Goal: Task Accomplishment & Management: Manage account settings

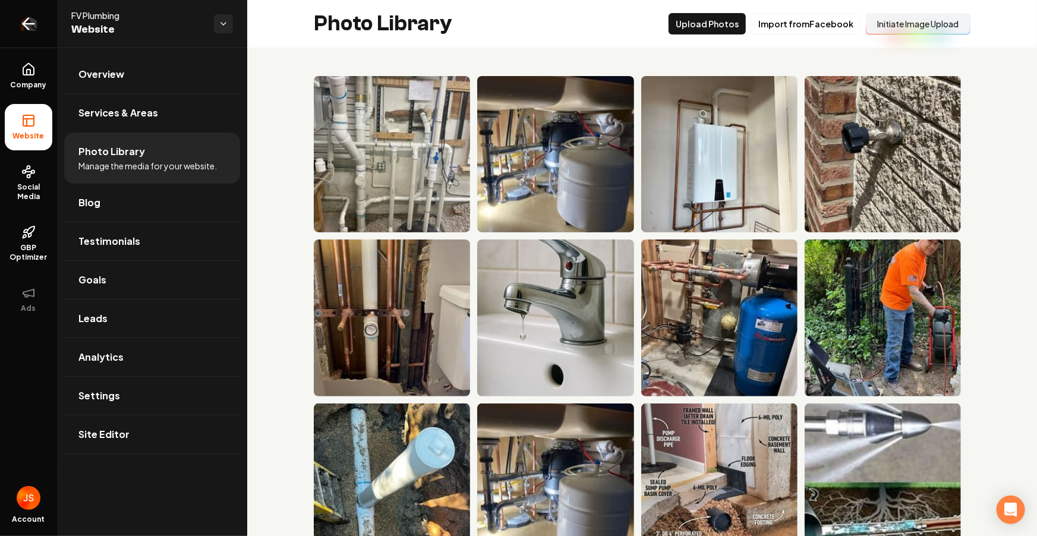
click at [30, 20] on icon "Return to dashboard" at bounding box center [28, 23] width 19 height 19
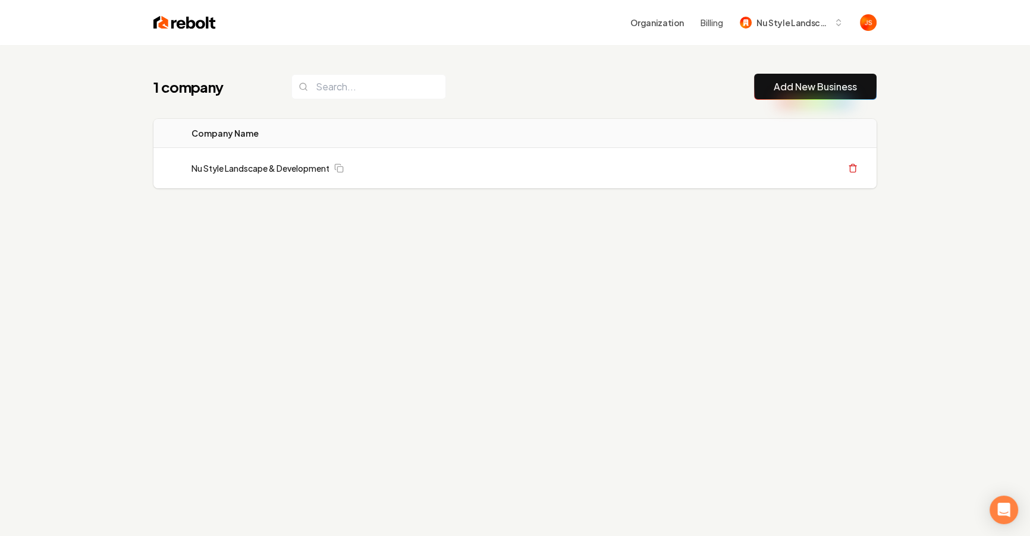
click at [424, 301] on div "1 company Add New Business Logo Company Name Actions Nu Style Landscape & Devel…" at bounding box center [515, 313] width 1030 height 536
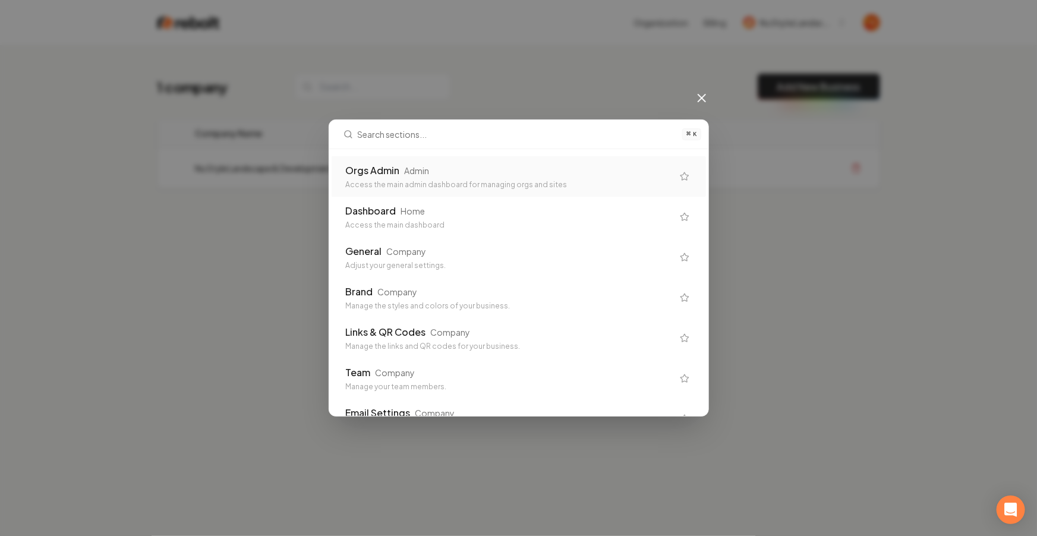
click at [378, 175] on div "Orgs Admin" at bounding box center [373, 170] width 54 height 14
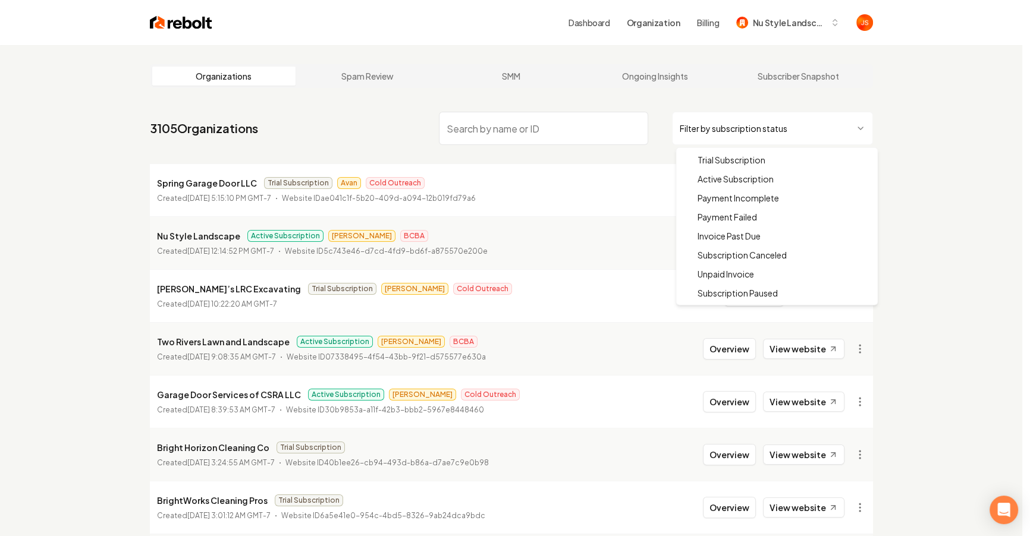
click at [747, 142] on html "Dashboard Organization Billing Nu Style Landscape Organizations Spam Review SMM…" at bounding box center [515, 268] width 1030 height 536
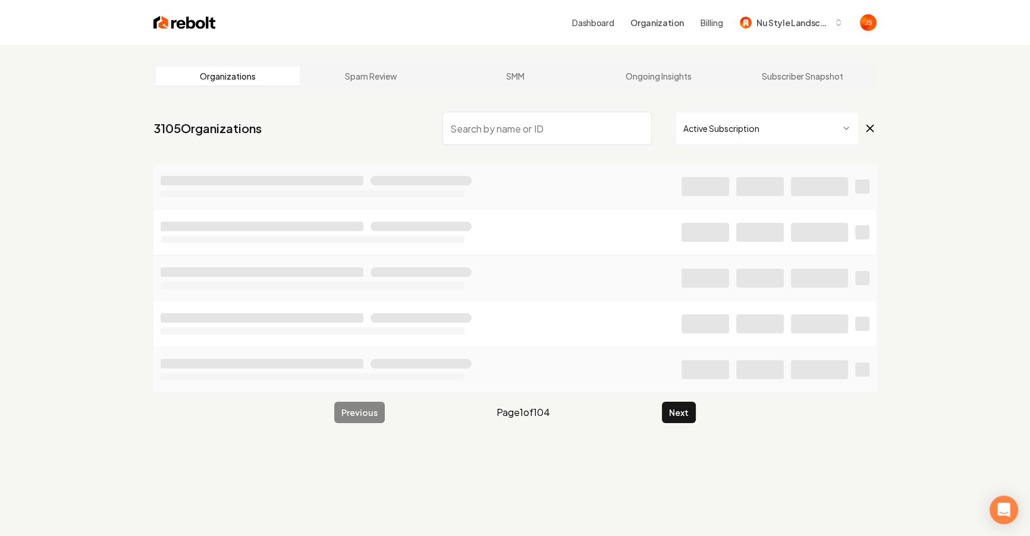
click at [612, 135] on input "search" at bounding box center [546, 128] width 209 height 33
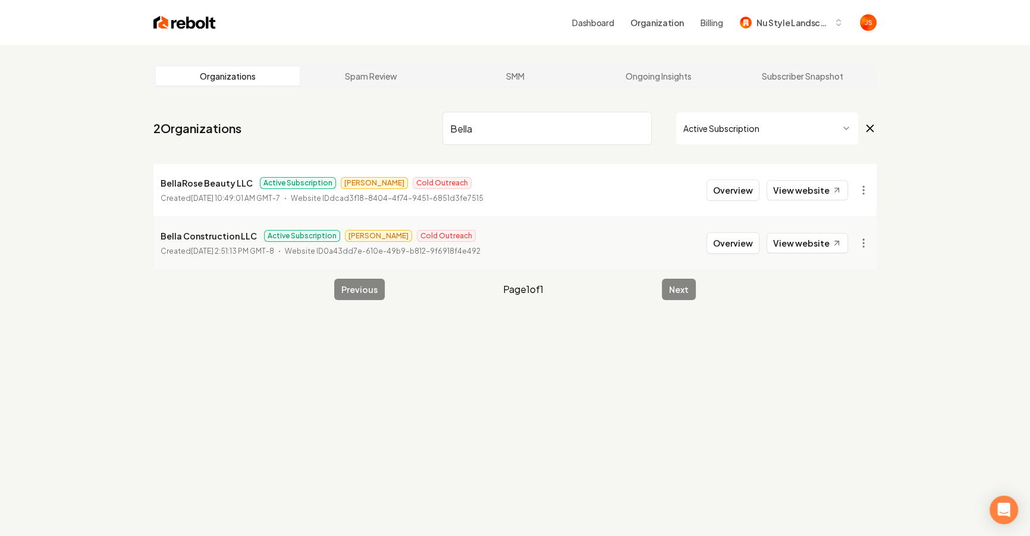
click at [641, 124] on input "Bella" at bounding box center [546, 128] width 209 height 33
click at [716, 130] on html "Dashboard Organization Billing Nu Style Landscape Organizations Spam Review SMM…" at bounding box center [515, 268] width 1030 height 536
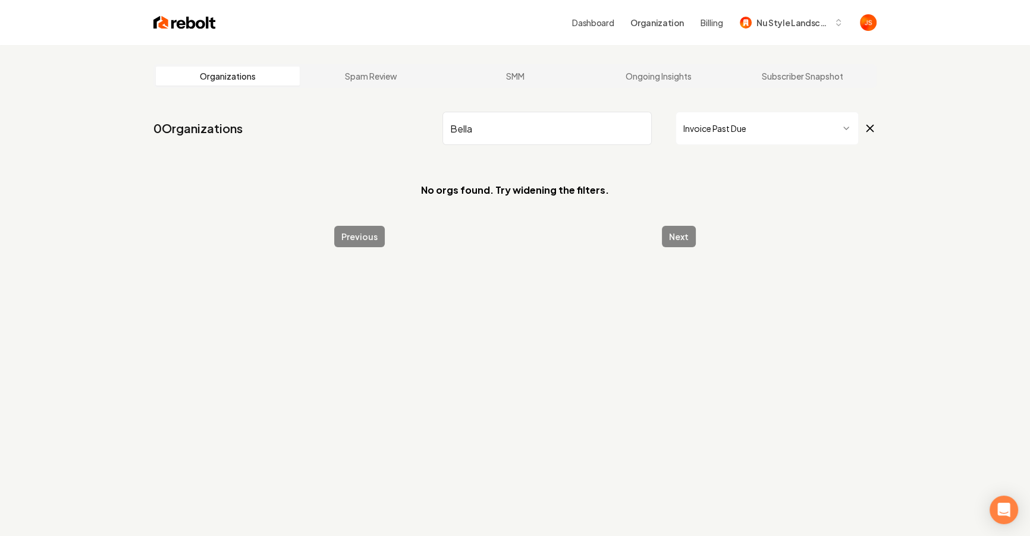
click at [742, 139] on html "Dashboard Organization Billing Nu Style Landscape Organizations Spam Review SMM…" at bounding box center [515, 268] width 1030 height 536
click at [743, 139] on html "Dashboard Organization Billing Nu Style Landscape Organizations Spam Review SMM…" at bounding box center [518, 268] width 1037 height 536
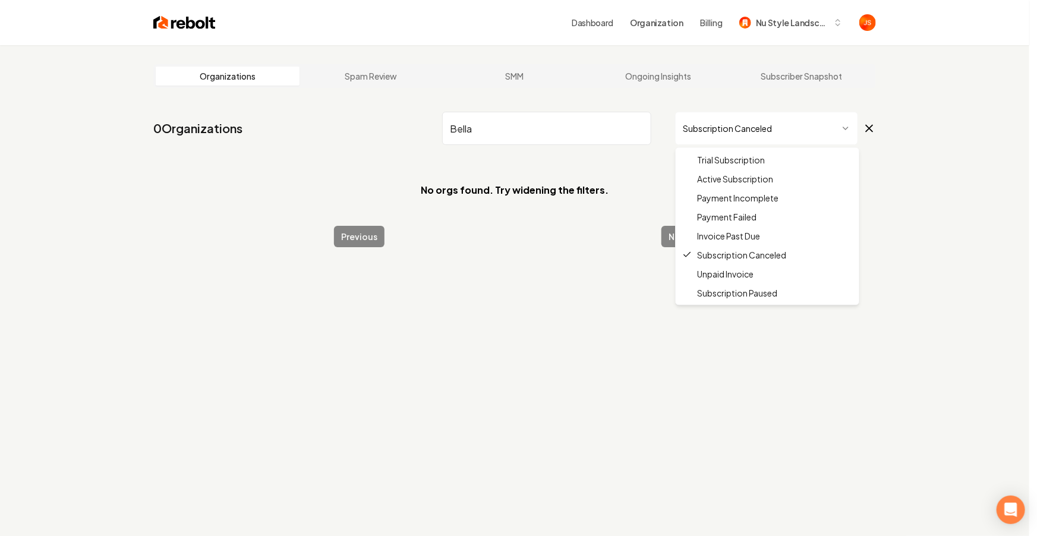
click at [787, 129] on html "Dashboard Organization Billing Nu Style Landscape Organizations Spam Review SMM…" at bounding box center [518, 268] width 1037 height 536
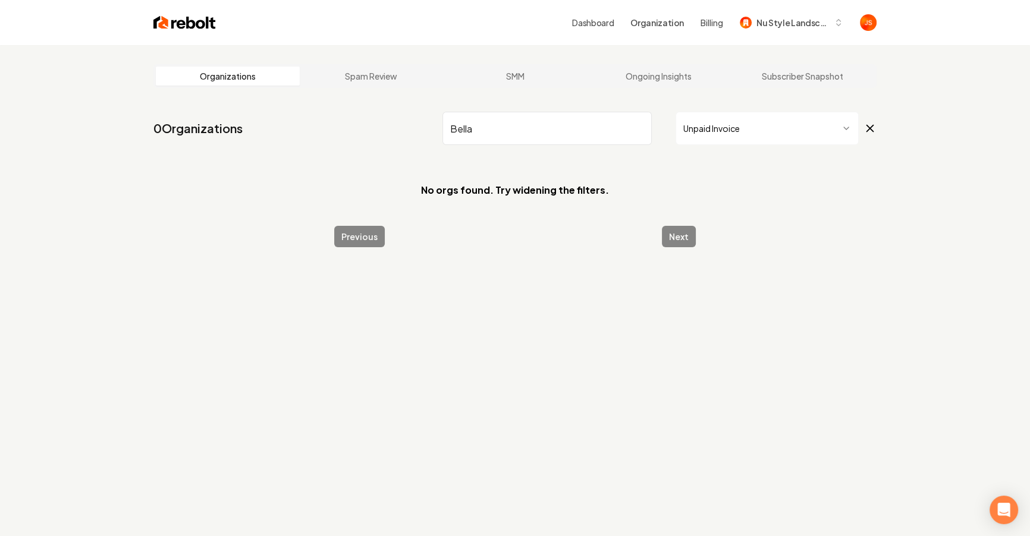
click at [728, 144] on html "Dashboard Organization Billing Nu Style Landscape Organizations Spam Review SMM…" at bounding box center [515, 268] width 1030 height 536
click at [747, 123] on html "Dashboard Organization Billing Nu Style Landscape Organizations Spam Review SMM…" at bounding box center [518, 268] width 1037 height 536
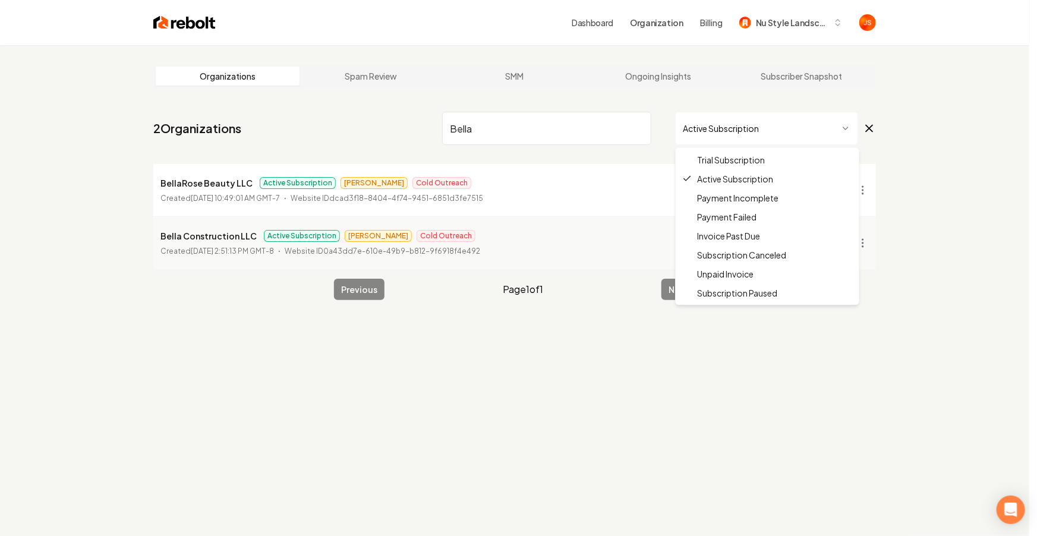
click at [746, 135] on html "Dashboard Organization Billing Nu Style Landscape Organizations Spam Review SMM…" at bounding box center [518, 268] width 1037 height 536
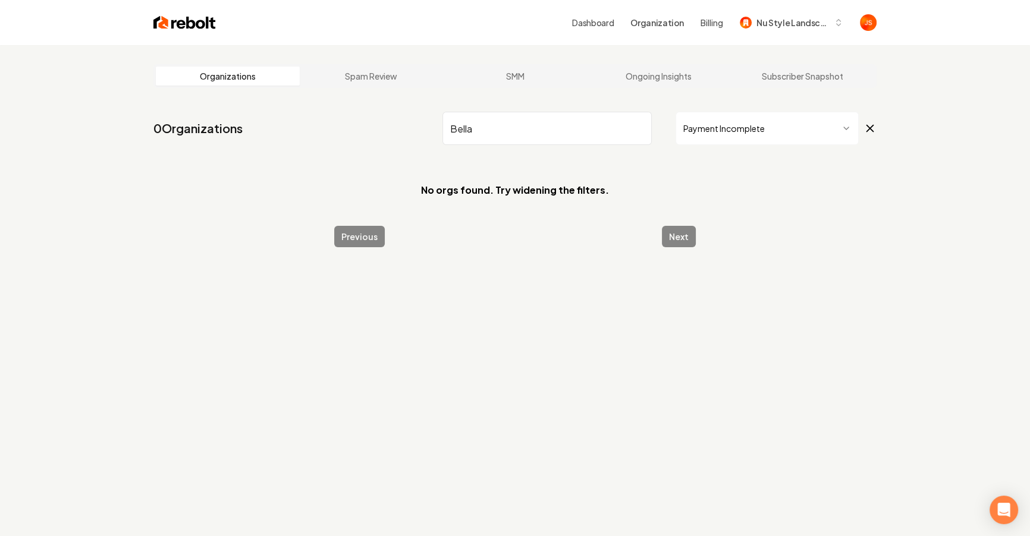
click at [745, 137] on html "Dashboard Organization Billing Nu Style Landscape Organizations Spam Review SMM…" at bounding box center [515, 268] width 1030 height 536
click at [548, 124] on input "Bella" at bounding box center [546, 128] width 209 height 33
type input "Bell"
click at [691, 125] on html "Dashboard Organization Billing Nu Style Landscape Organizations Spam Review SMM…" at bounding box center [515, 268] width 1030 height 536
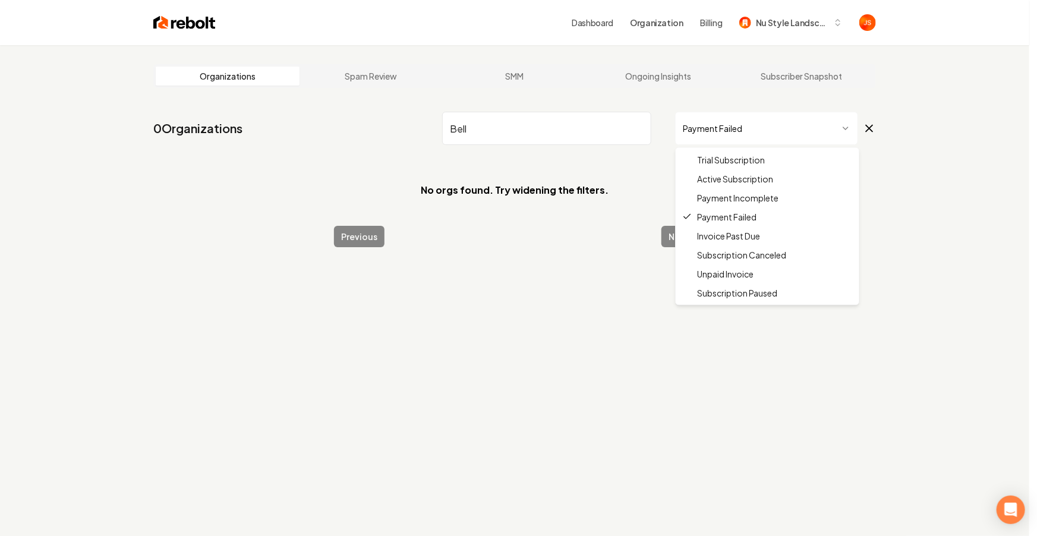
drag, startPoint x: 725, startPoint y: 159, endPoint x: 729, endPoint y: 172, distance: 13.6
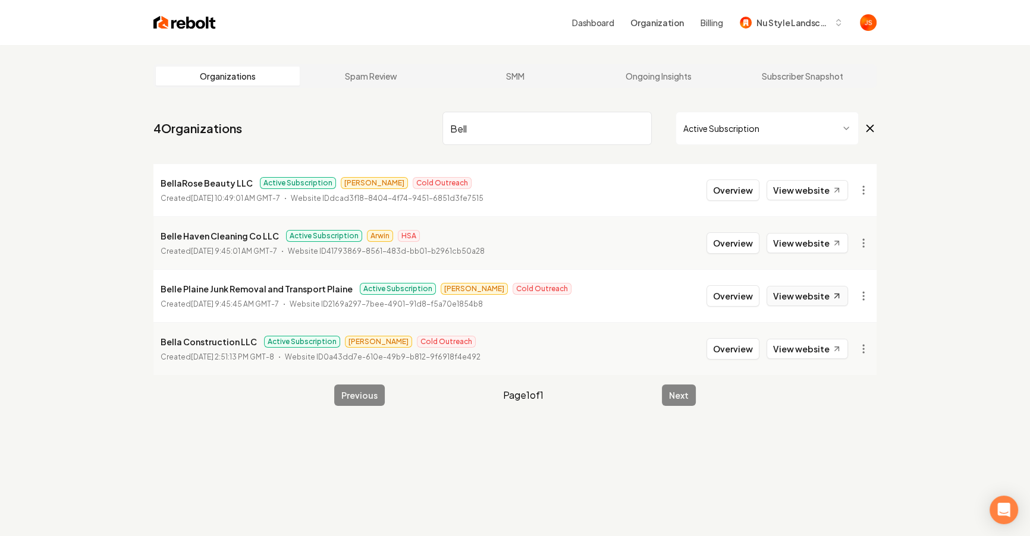
click at [780, 293] on link "View website" at bounding box center [806, 296] width 81 height 20
click at [724, 289] on button "Overview" at bounding box center [732, 295] width 53 height 21
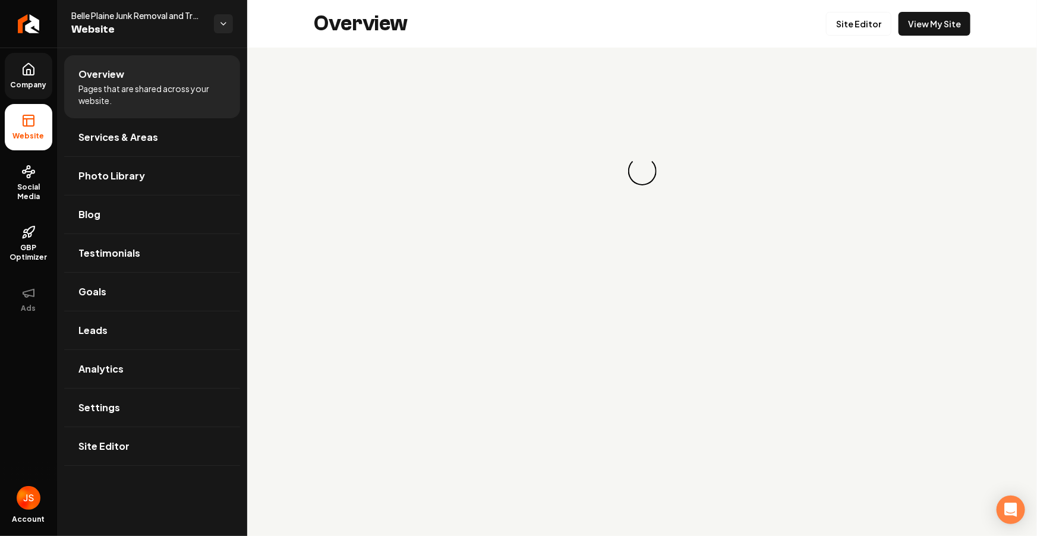
click at [26, 90] on link "Company" at bounding box center [29, 76] width 48 height 46
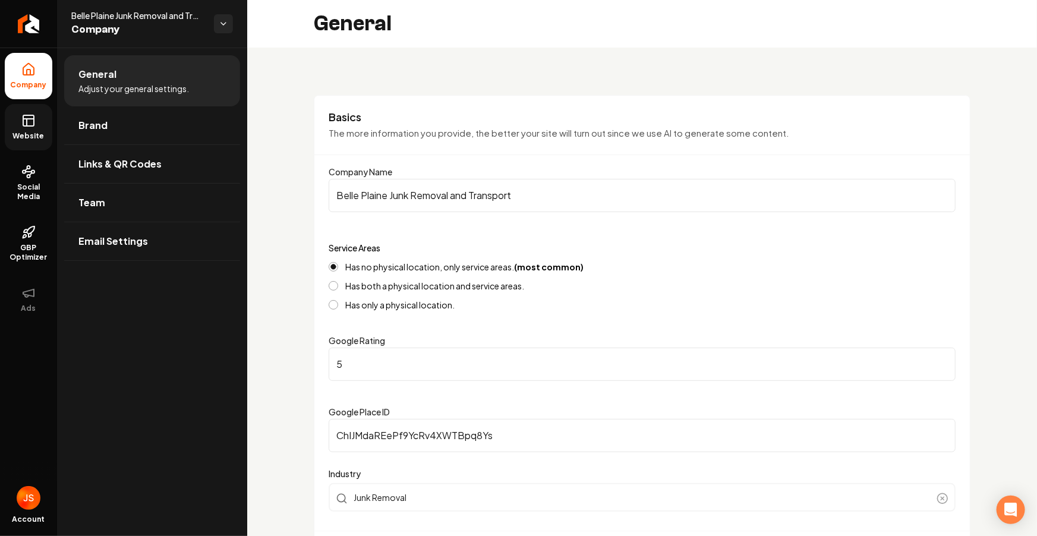
click at [27, 119] on icon at bounding box center [27, 122] width 0 height 7
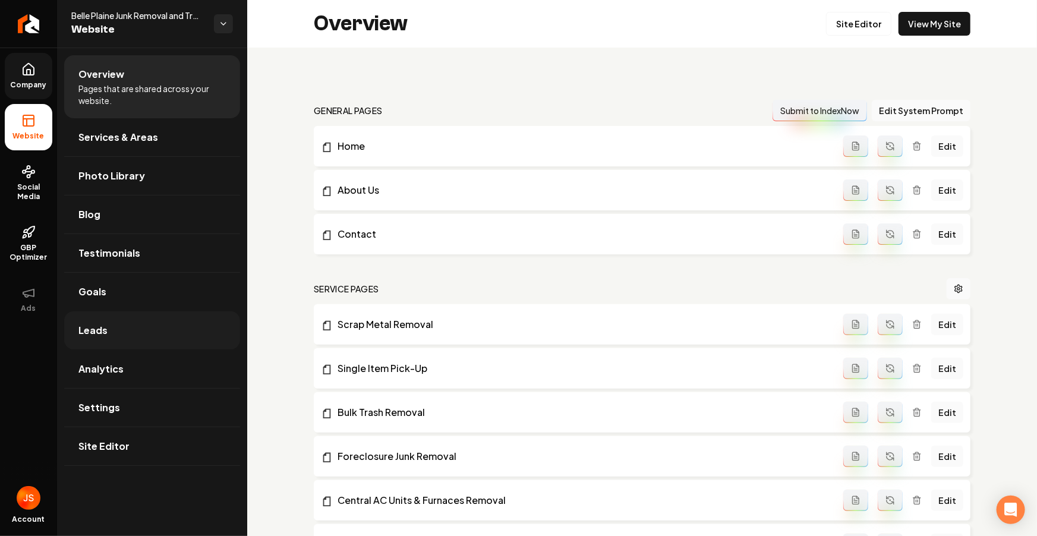
click at [108, 331] on link "Leads" at bounding box center [152, 331] width 176 height 38
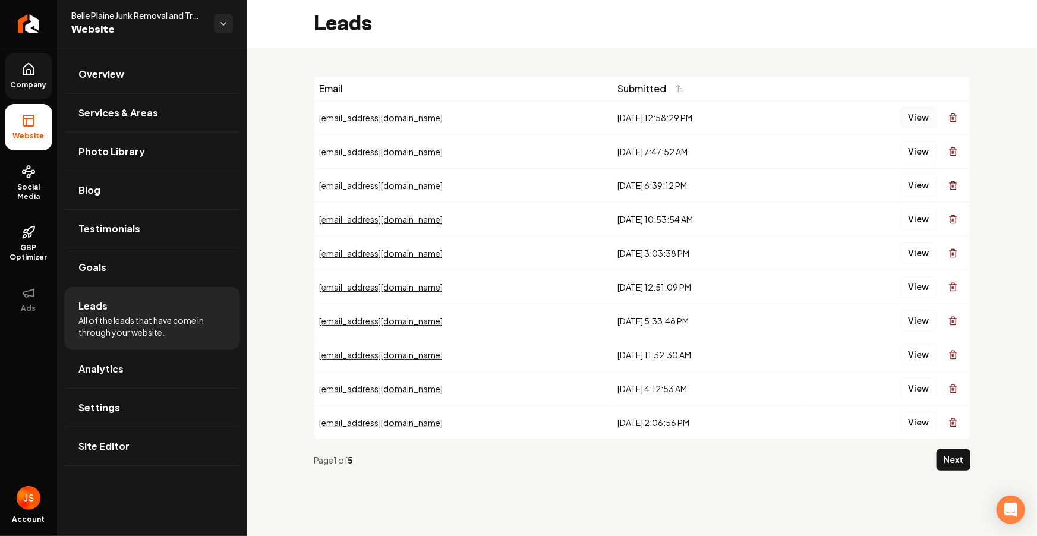
click at [908, 118] on button "View" at bounding box center [919, 117] width 36 height 21
click at [917, 249] on button "View" at bounding box center [919, 253] width 36 height 21
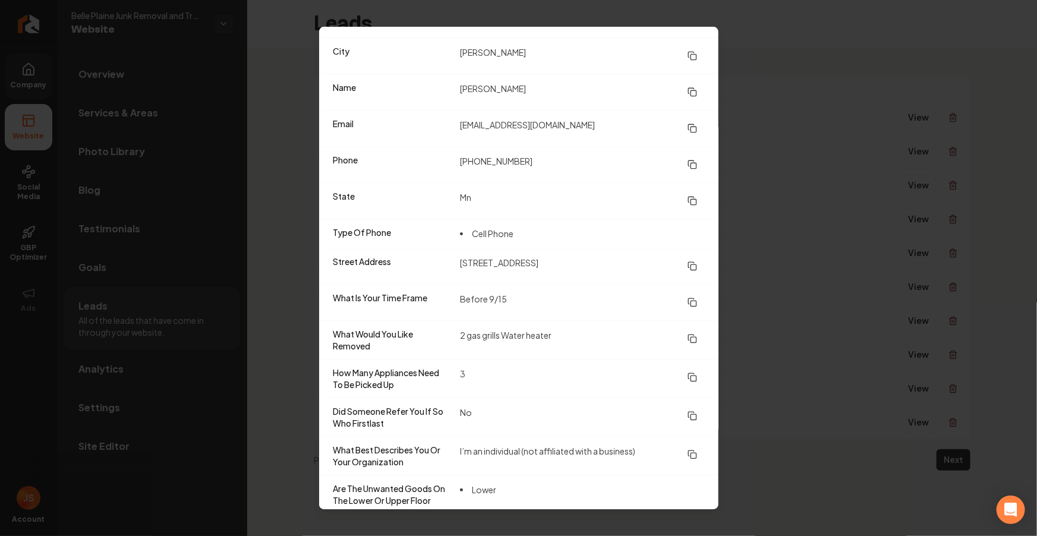
scroll to position [54, 0]
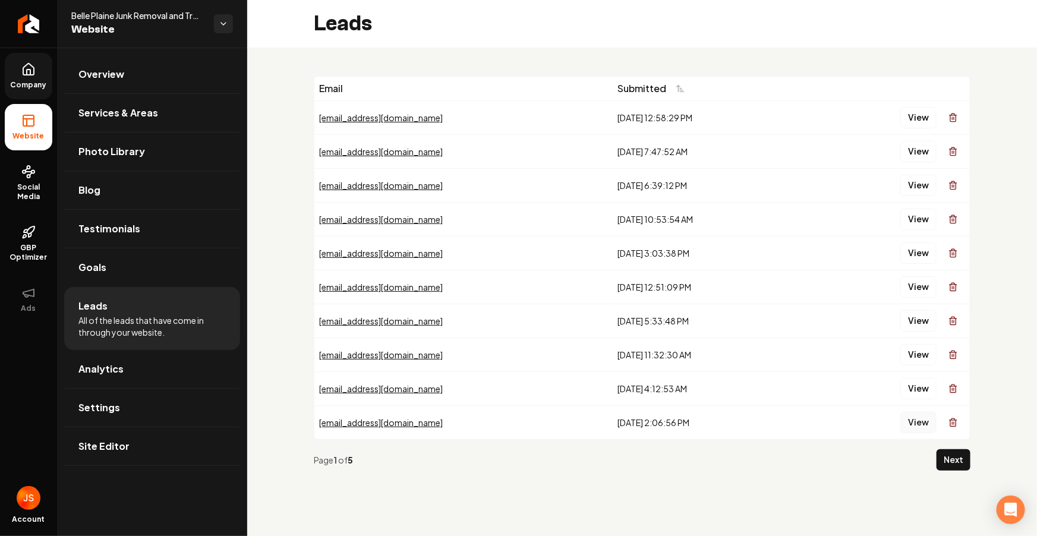
click at [918, 412] on button "View" at bounding box center [919, 422] width 36 height 21
click at [964, 453] on button "Next" at bounding box center [954, 459] width 34 height 21
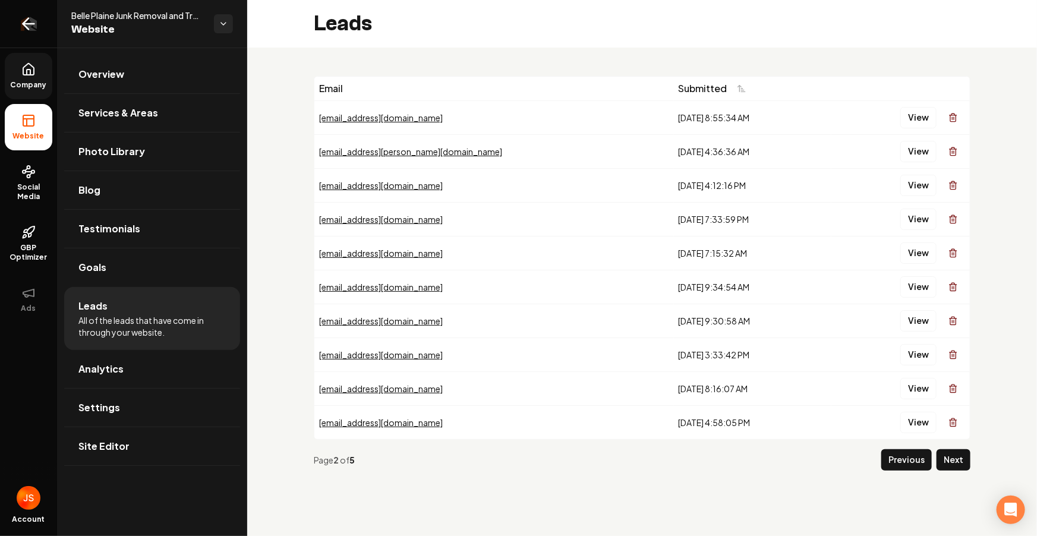
click at [43, 41] on link "Return to dashboard" at bounding box center [28, 24] width 57 height 48
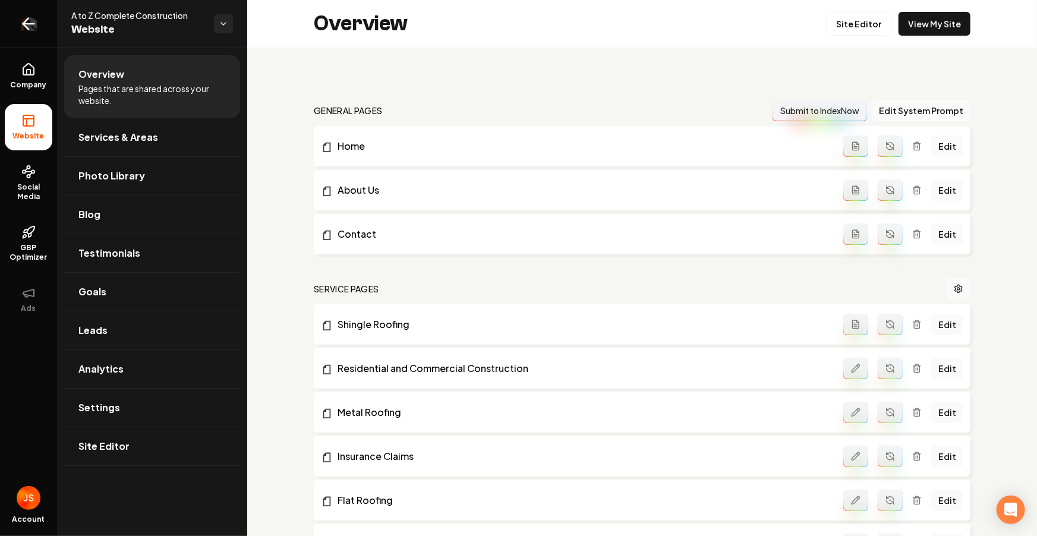
click at [60, 18] on div "A to Z Complete Construction Website" at bounding box center [152, 24] width 190 height 48
click at [36, 16] on link "Return to dashboard" at bounding box center [28, 24] width 57 height 48
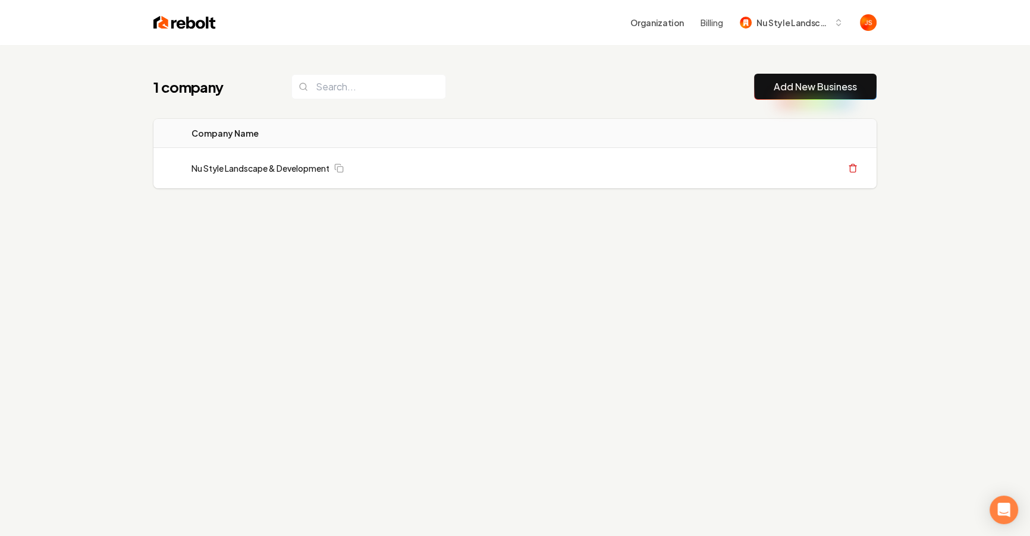
click at [724, 78] on div "1 company Add New Business" at bounding box center [514, 87] width 723 height 26
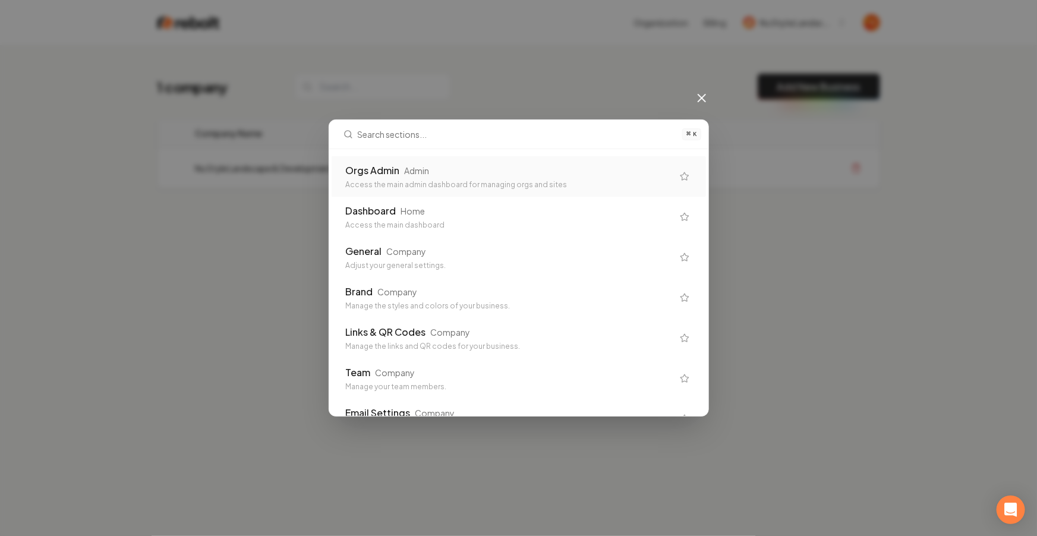
click at [610, 164] on div "Orgs Admin Admin" at bounding box center [509, 170] width 327 height 14
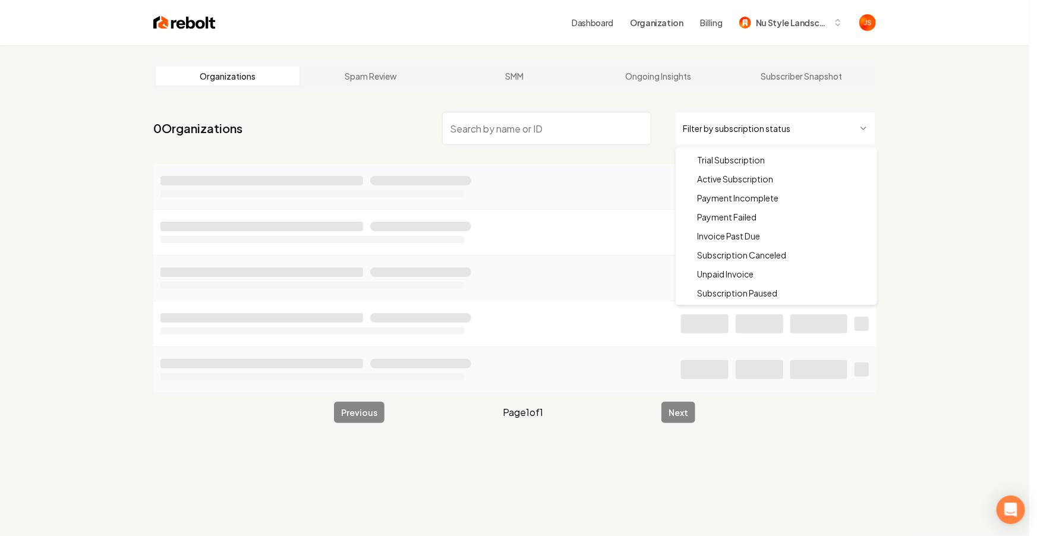
click at [755, 135] on html "Dashboard Organization Billing Nu Style Landscape Organizations Spam Review SMM…" at bounding box center [518, 268] width 1037 height 536
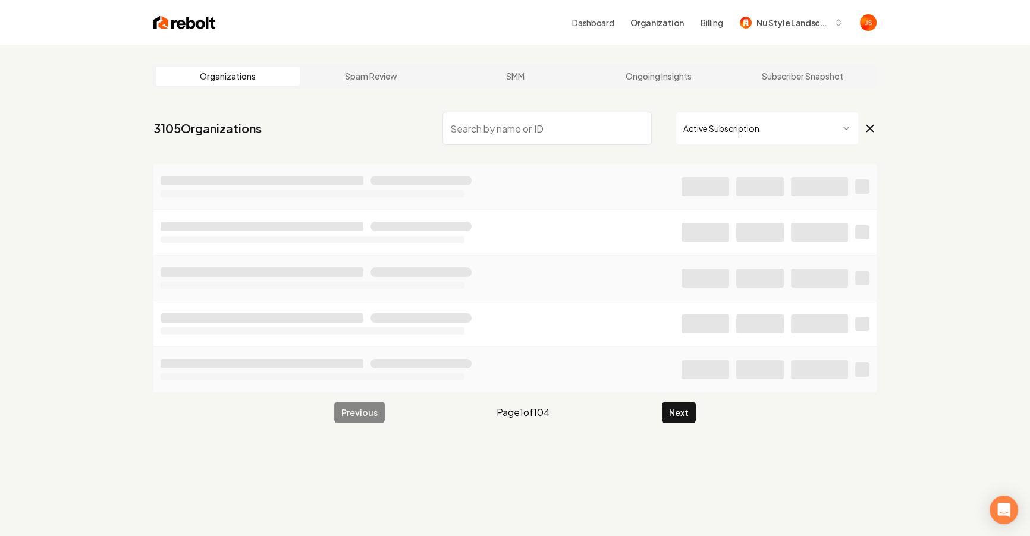
click at [611, 125] on input "search" at bounding box center [546, 128] width 209 height 33
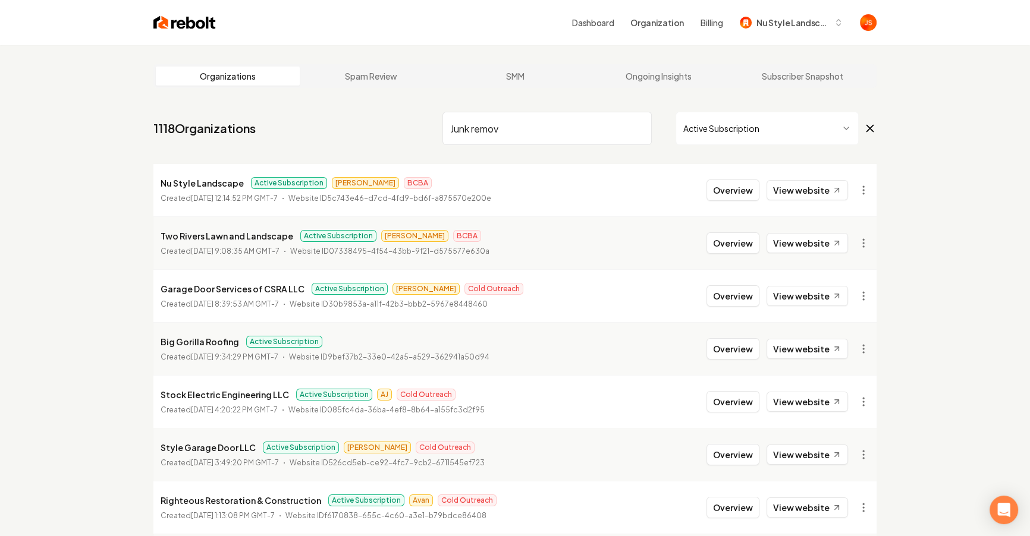
type input "Junk remova"
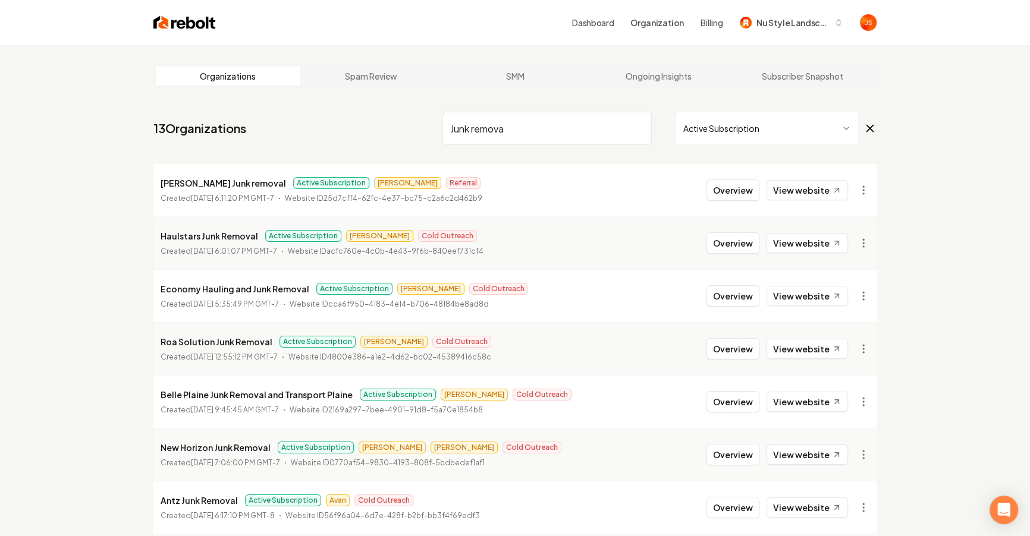
click at [639, 122] on input "Junk remova" at bounding box center [546, 128] width 209 height 33
click at [639, 127] on input "Junk remova" at bounding box center [546, 128] width 209 height 33
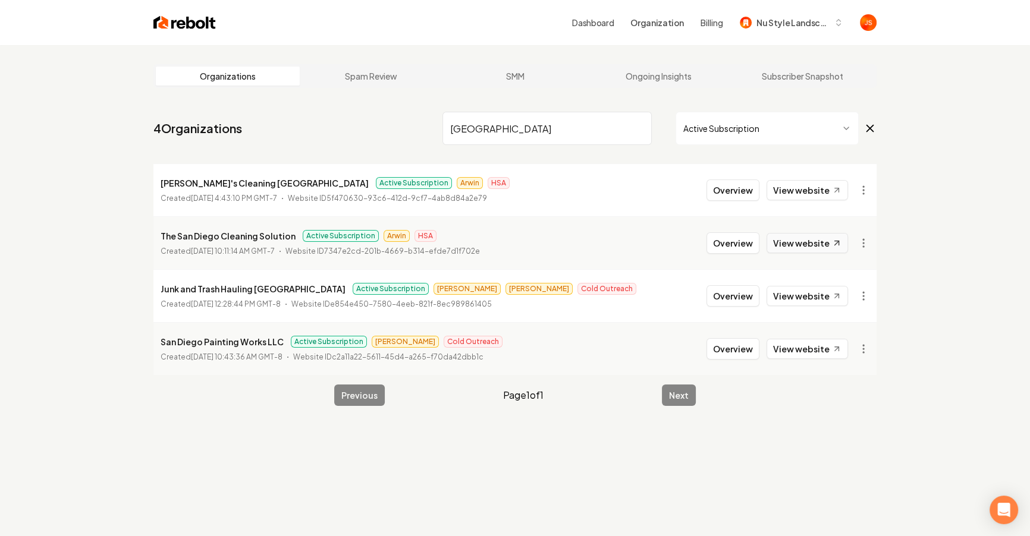
type input "[GEOGRAPHIC_DATA]"
click at [821, 241] on link "View website" at bounding box center [806, 243] width 81 height 20
click at [642, 128] on input "[GEOGRAPHIC_DATA]" at bounding box center [546, 128] width 209 height 33
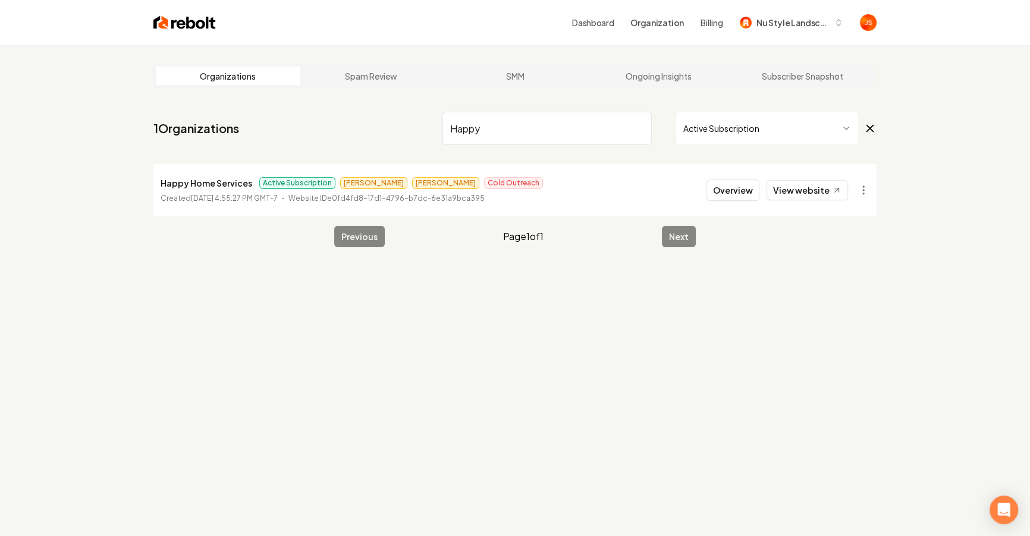
type input "Happy"
click at [687, 144] on html "Dashboard Organization Billing Nu Style Landscape Organizations Spam Review SMM…" at bounding box center [515, 268] width 1030 height 536
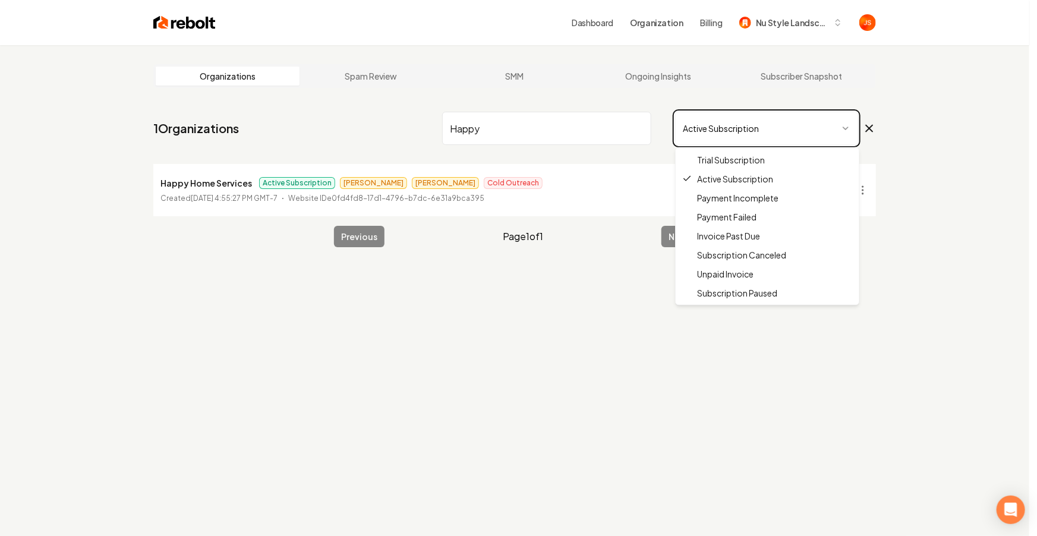
click at [695, 131] on html "Dashboard Organization Billing Nu Style Landscape Organizations Spam Review SMM…" at bounding box center [518, 268] width 1037 height 536
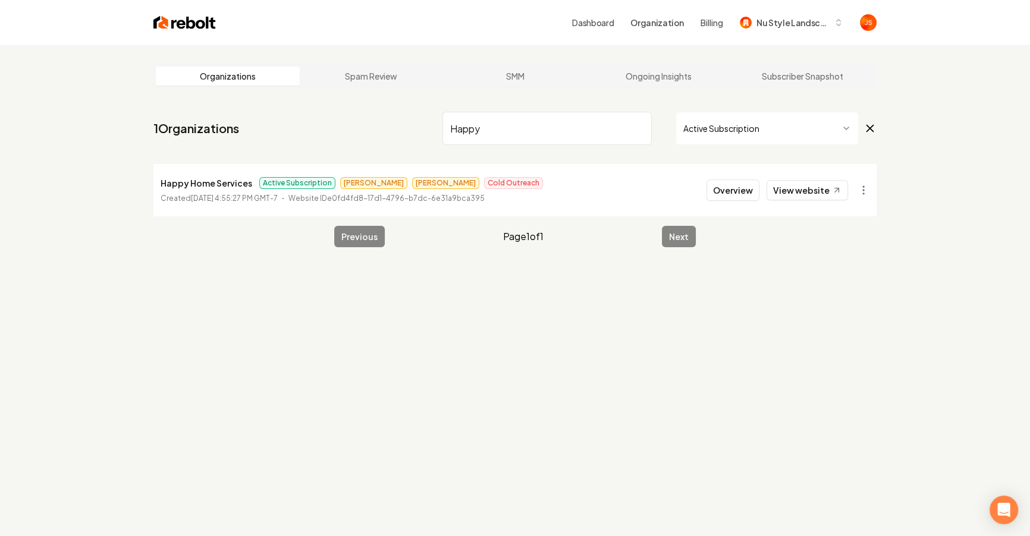
click at [700, 138] on html "Dashboard Organization Billing Nu Style Landscape Organizations Spam Review SMM…" at bounding box center [515, 268] width 1030 height 536
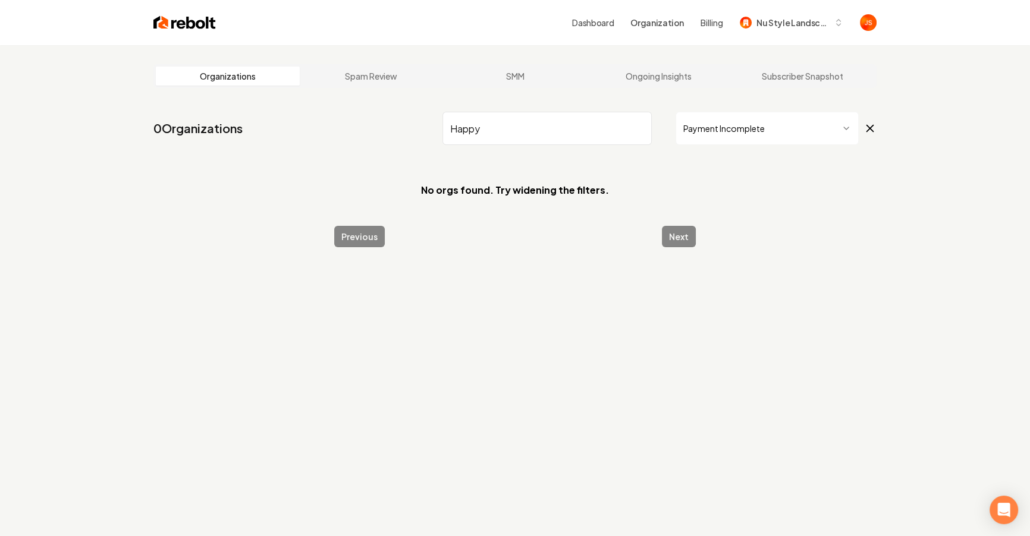
click at [724, 127] on html "Dashboard Organization Billing Nu Style Landscape Organizations Spam Review SMM…" at bounding box center [515, 268] width 1030 height 536
click at [720, 131] on html "Dashboard Organization Billing Nu Style Landscape Organizations Spam Review SMM…" at bounding box center [518, 268] width 1037 height 536
click at [722, 133] on html "Dashboard Organization Billing Nu Style Landscape Organizations Spam Review SMM…" at bounding box center [515, 268] width 1030 height 536
click at [732, 145] on nav "0 Organizations Happy Subscription Canceled" at bounding box center [514, 133] width 723 height 52
click at [731, 132] on html "Dashboard Organization Billing Nu Style Landscape Organizations Spam Review SMM…" at bounding box center [515, 268] width 1030 height 536
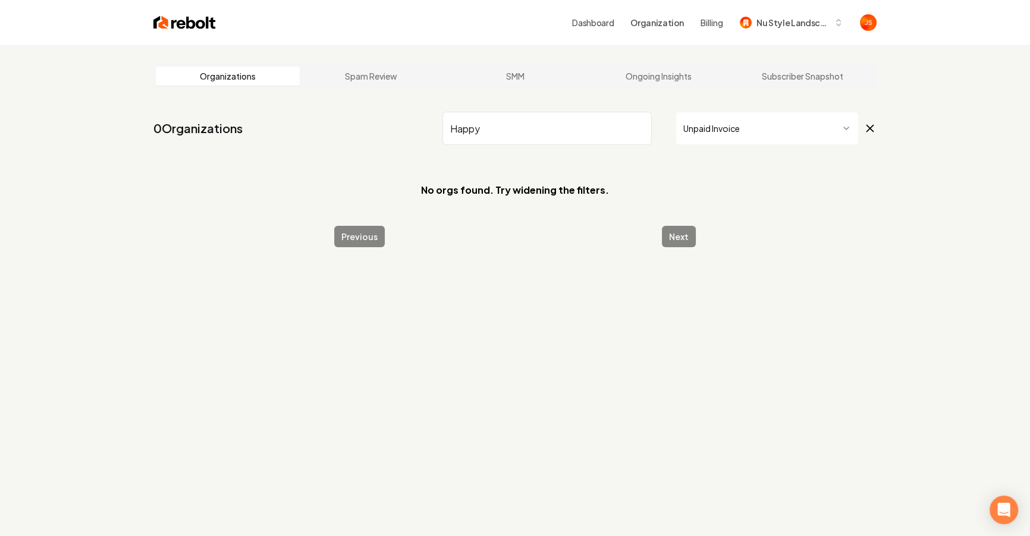
click at [714, 131] on html "Dashboard Organization Billing Nu Style Landscape Organizations Spam Review SMM…" at bounding box center [515, 268] width 1030 height 536
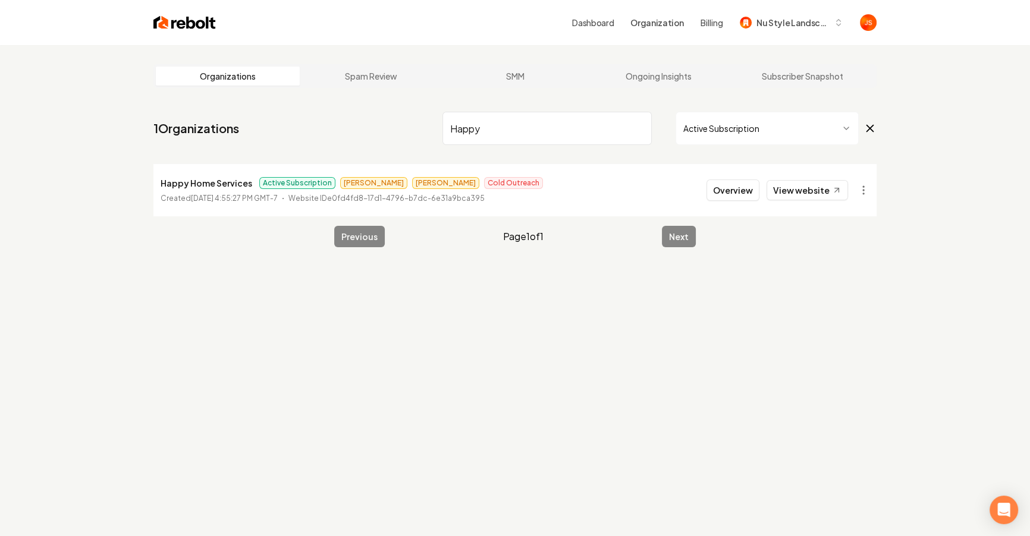
click at [543, 135] on input "Happy" at bounding box center [546, 128] width 209 height 33
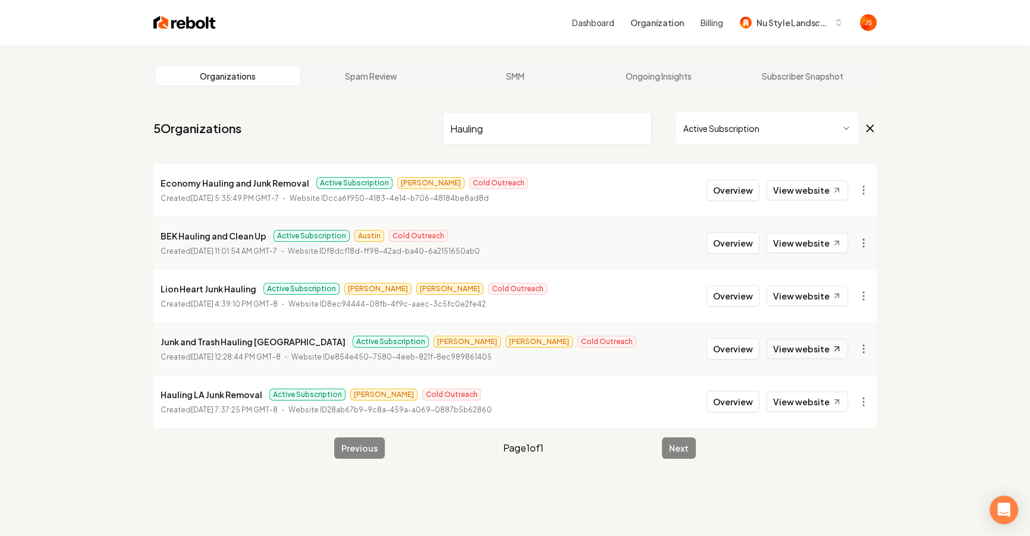
type input "Hauling"
click at [785, 347] on link "View website" at bounding box center [806, 349] width 81 height 20
click at [866, 350] on html "Dashboard Organization Billing Nu Style Landscape Organizations Spam Review SMM…" at bounding box center [515, 268] width 1030 height 536
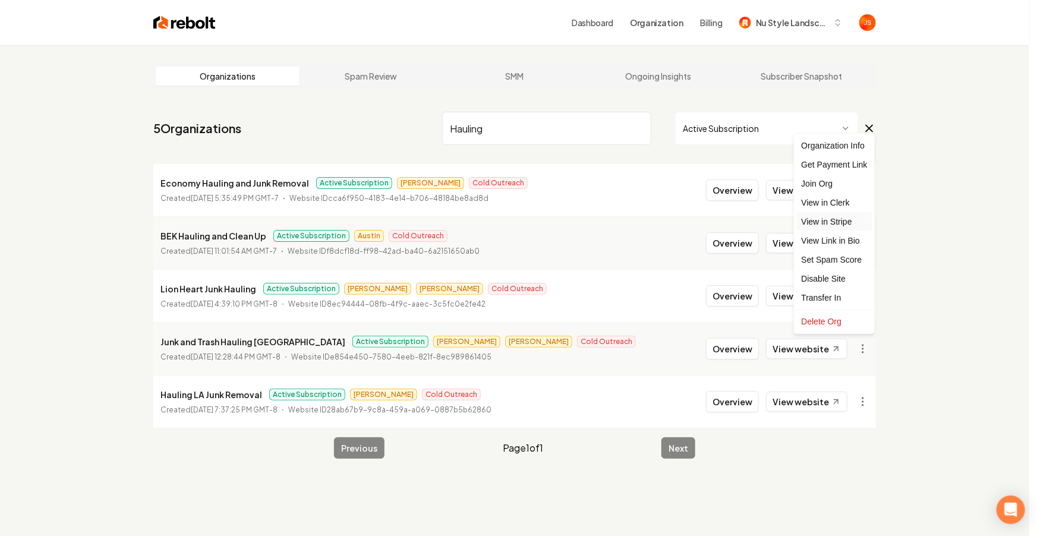
click at [843, 221] on link "View in Stripe" at bounding box center [835, 221] width 76 height 19
